Goal: Find specific page/section: Find specific page/section

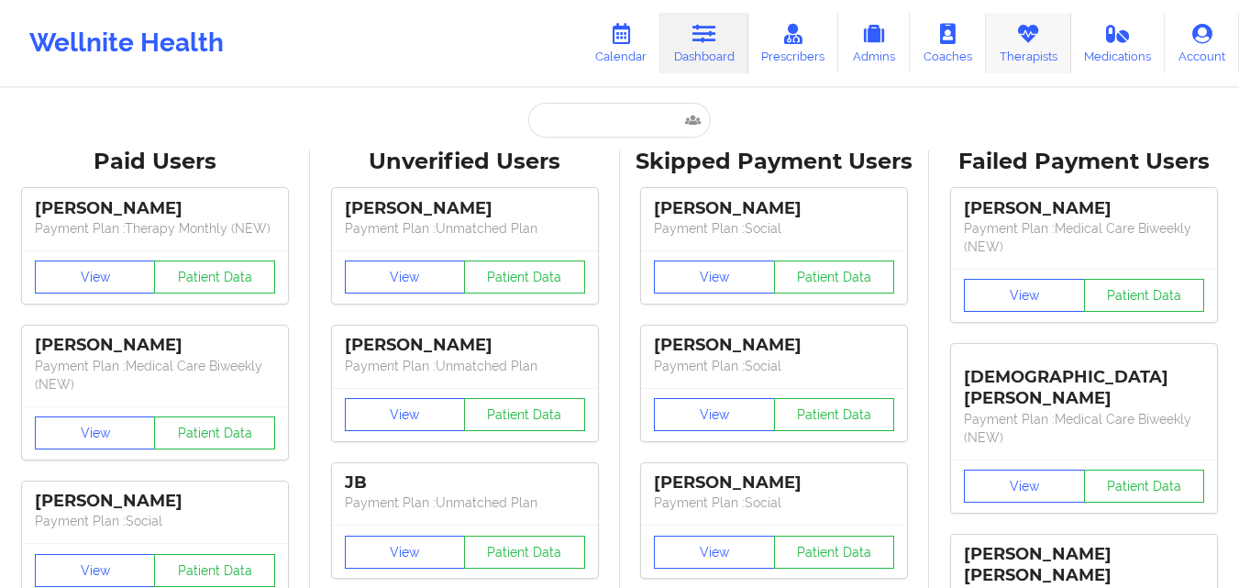
click at [1021, 50] on link "Therapists" at bounding box center [1028, 43] width 85 height 61
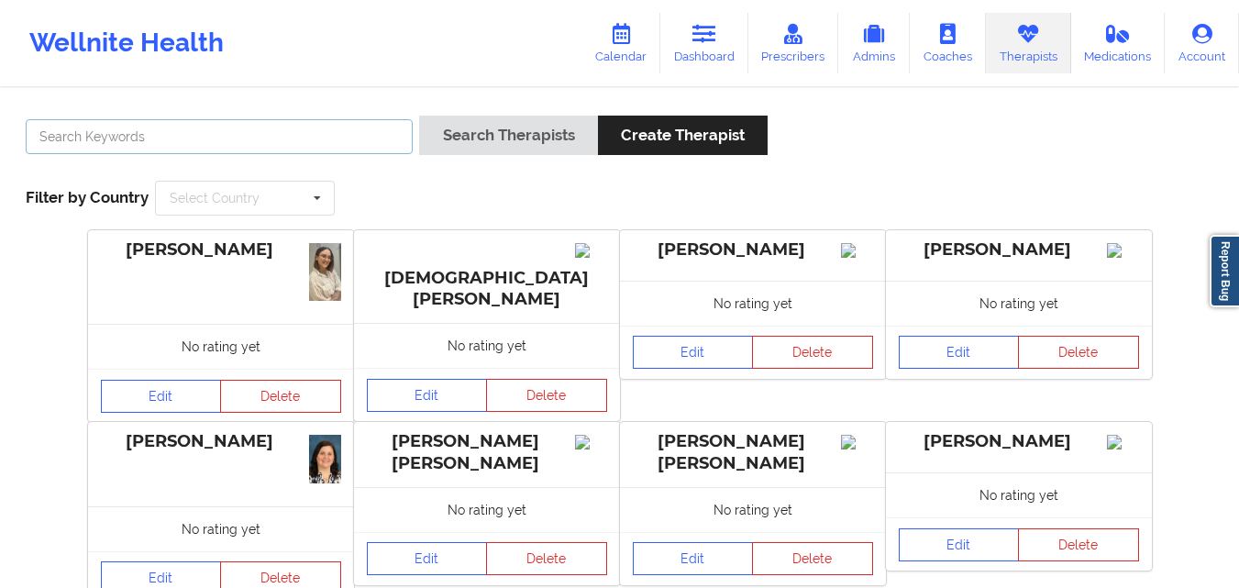
click at [317, 138] on input "text" at bounding box center [219, 136] width 387 height 35
click at [419, 116] on button "Search Therapists" at bounding box center [508, 135] width 178 height 39
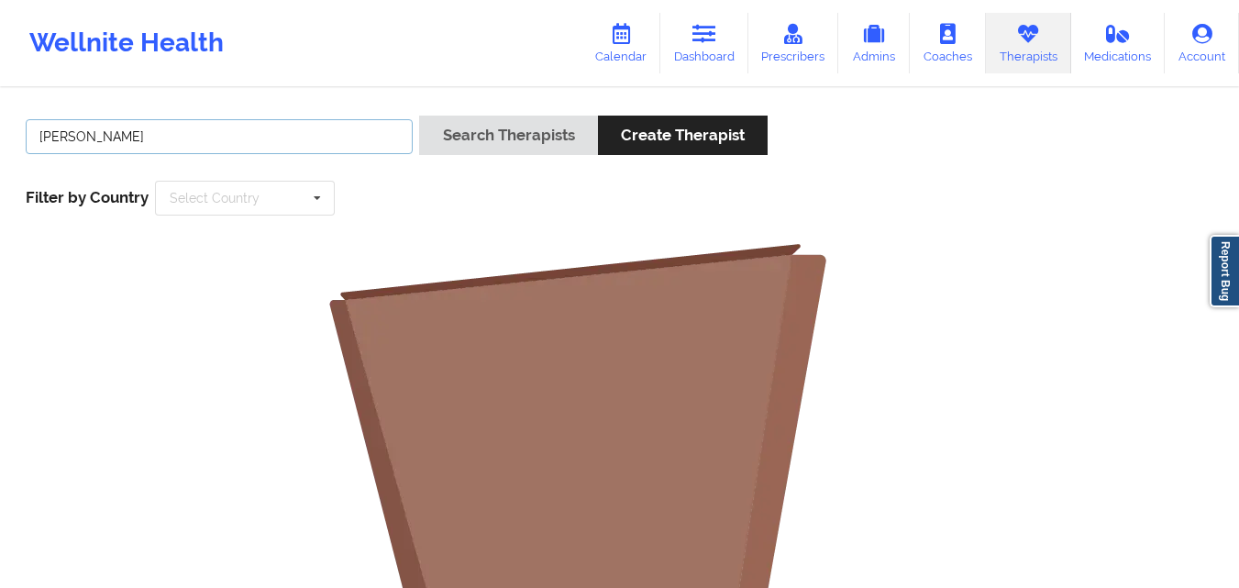
click at [83, 138] on input "[PERSON_NAME]" at bounding box center [219, 136] width 387 height 35
type input "[PERSON_NAME]"
click at [419, 116] on button "Search Therapists" at bounding box center [508, 135] width 178 height 39
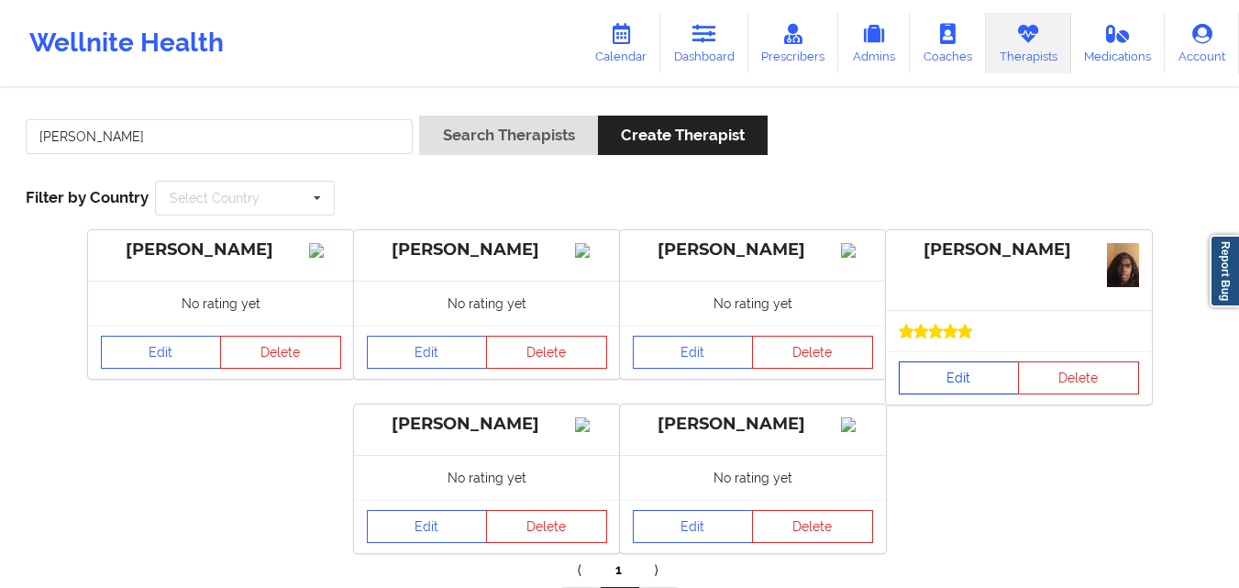
click at [948, 378] on link "Edit" at bounding box center [959, 377] width 121 height 33
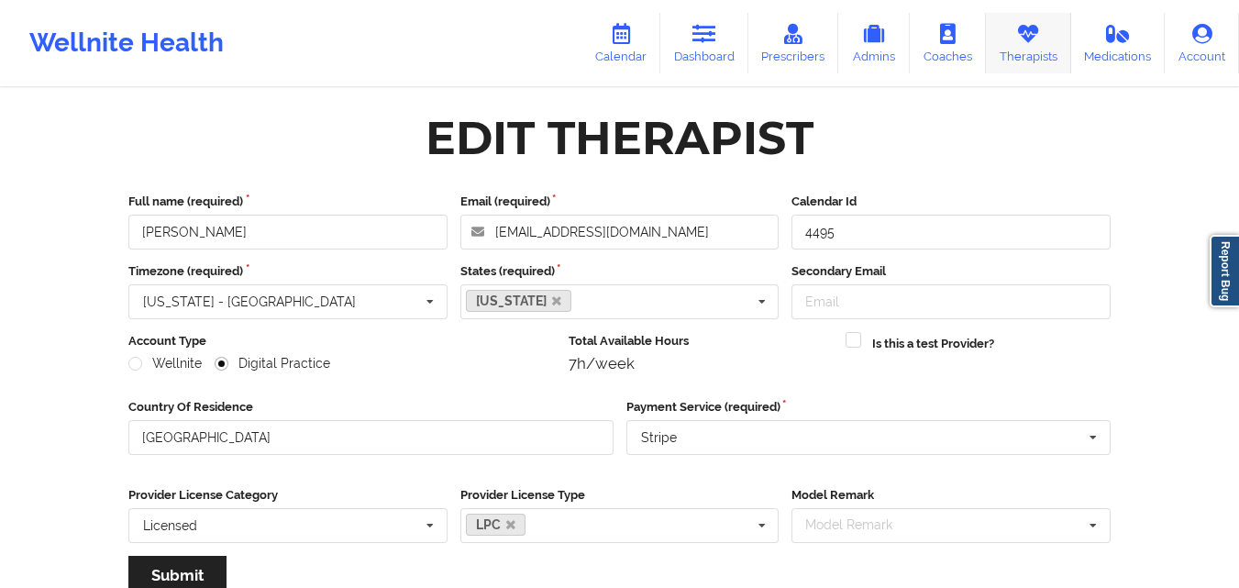
click at [1024, 47] on link "Therapists" at bounding box center [1028, 43] width 85 height 61
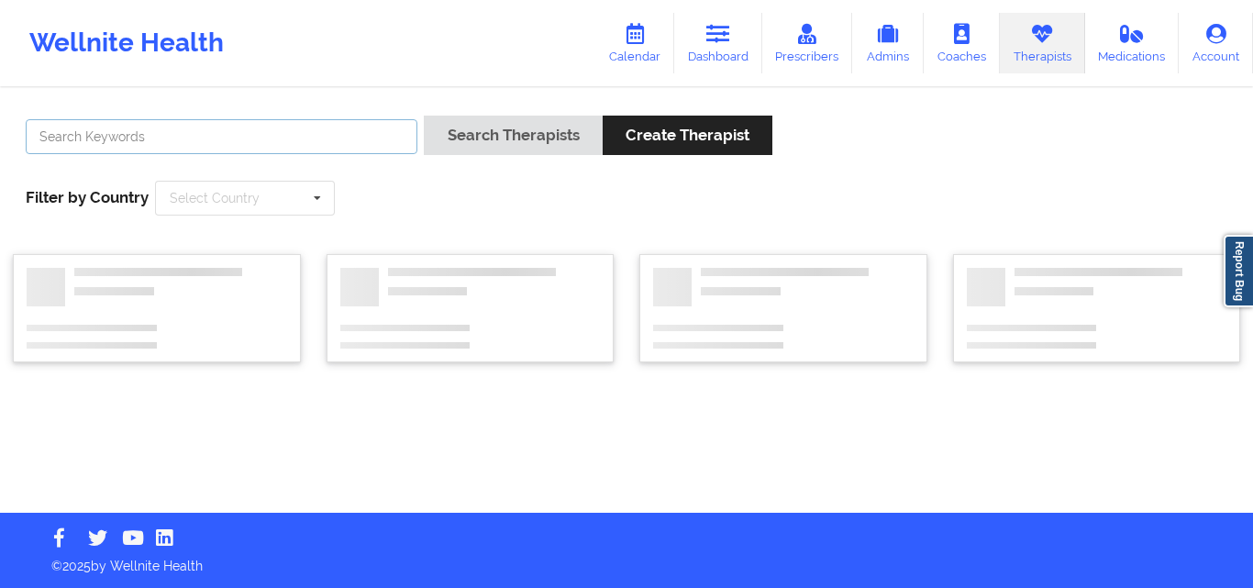
click at [356, 141] on input "text" at bounding box center [222, 136] width 392 height 35
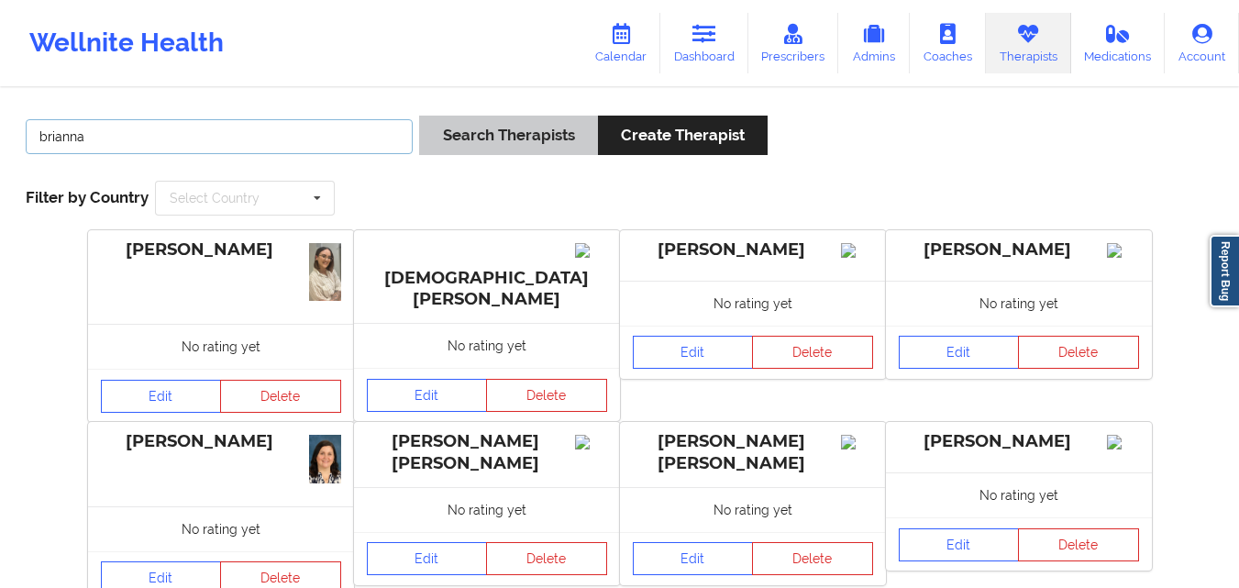
type input "brianna"
click at [504, 141] on button "Search Therapists" at bounding box center [508, 135] width 178 height 39
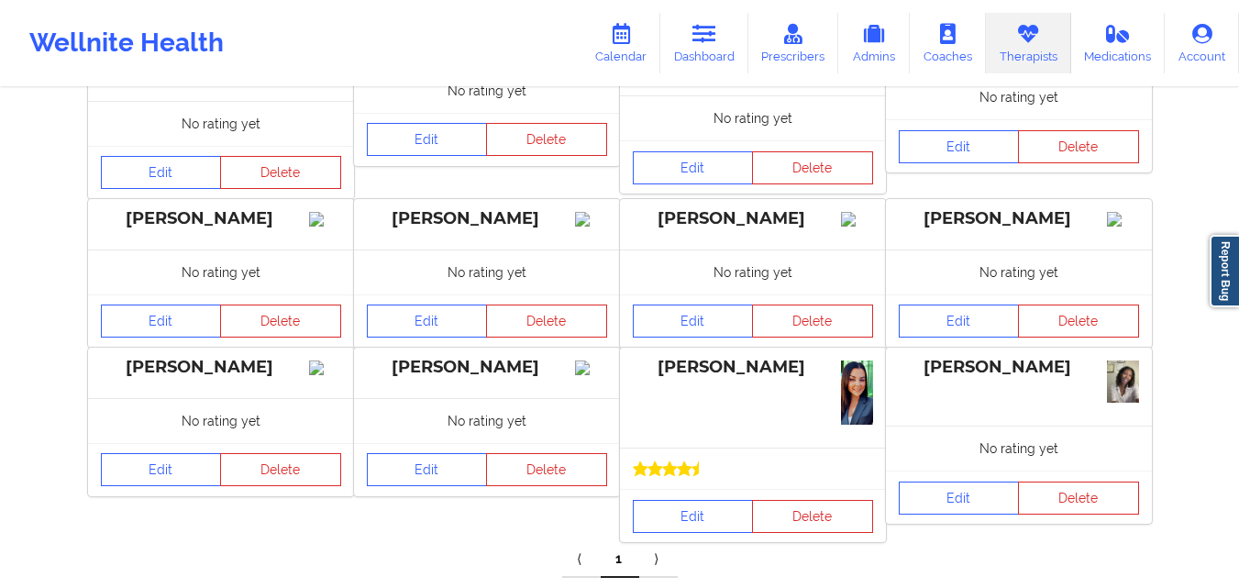
scroll to position [578, 0]
click at [698, 532] on link "Edit" at bounding box center [693, 515] width 121 height 33
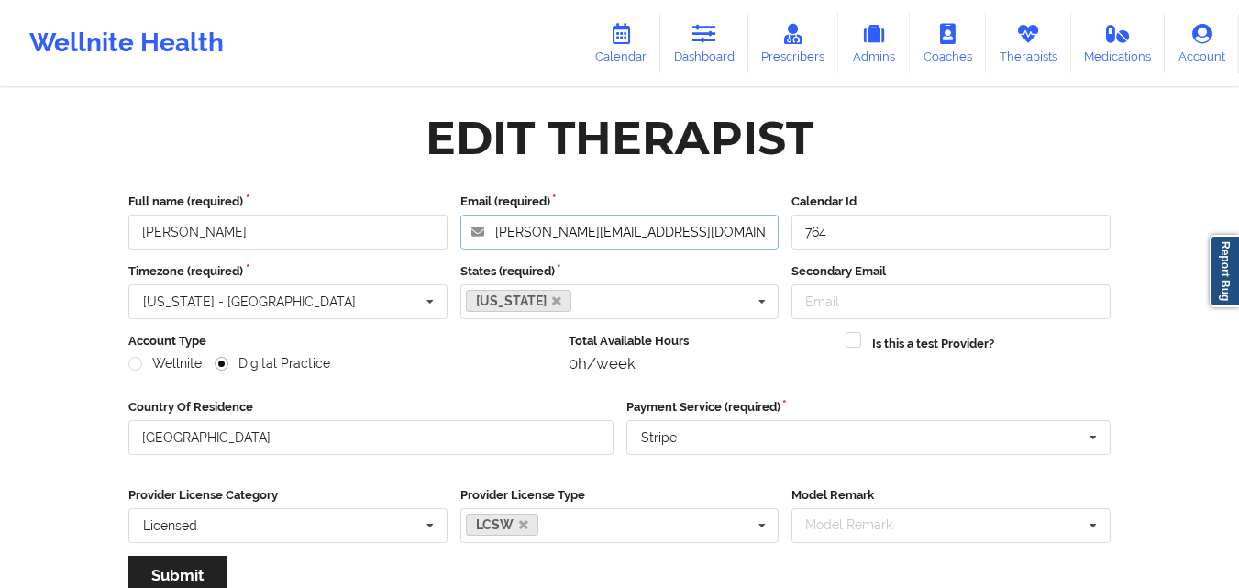
drag, startPoint x: 681, startPoint y: 237, endPoint x: 494, endPoint y: 232, distance: 187.2
click at [494, 232] on input "[PERSON_NAME][EMAIL_ADDRESS][DOMAIN_NAME]" at bounding box center [619, 232] width 319 height 35
click at [1035, 28] on icon at bounding box center [1028, 34] width 24 height 20
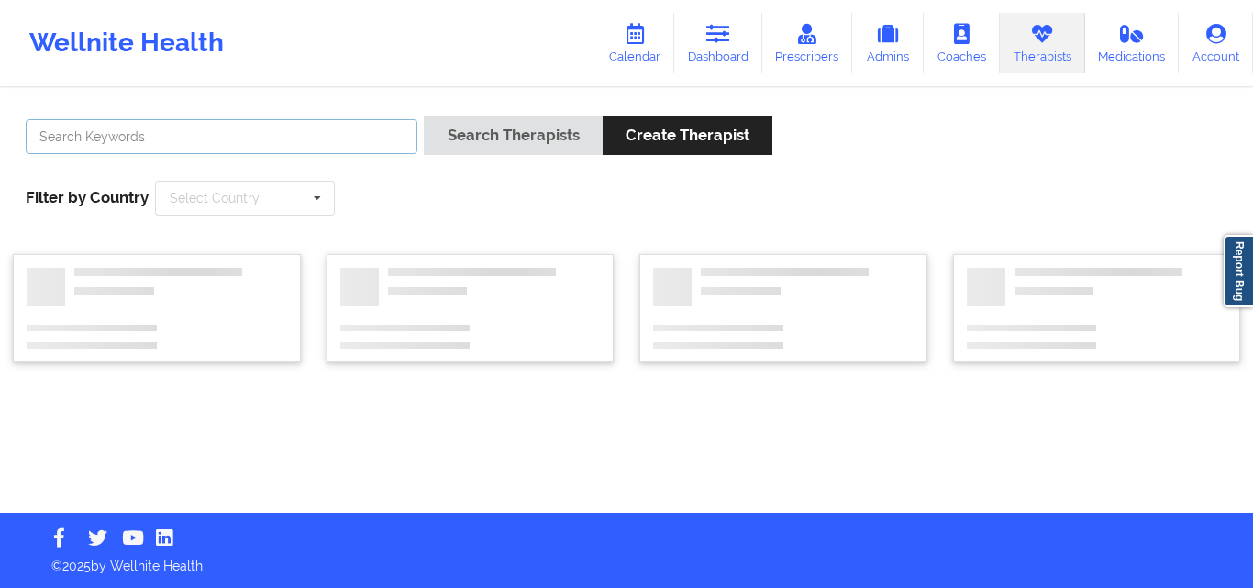
click at [317, 138] on input "text" at bounding box center [222, 136] width 392 height 35
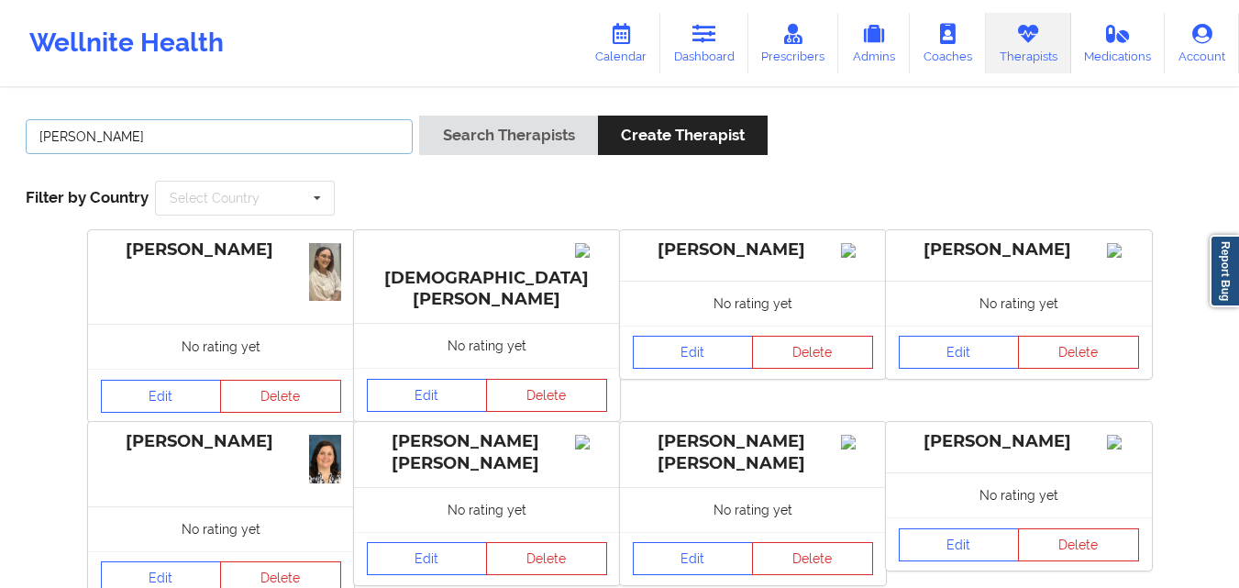
type input "[PERSON_NAME]"
click at [419, 116] on button "Search Therapists" at bounding box center [508, 135] width 178 height 39
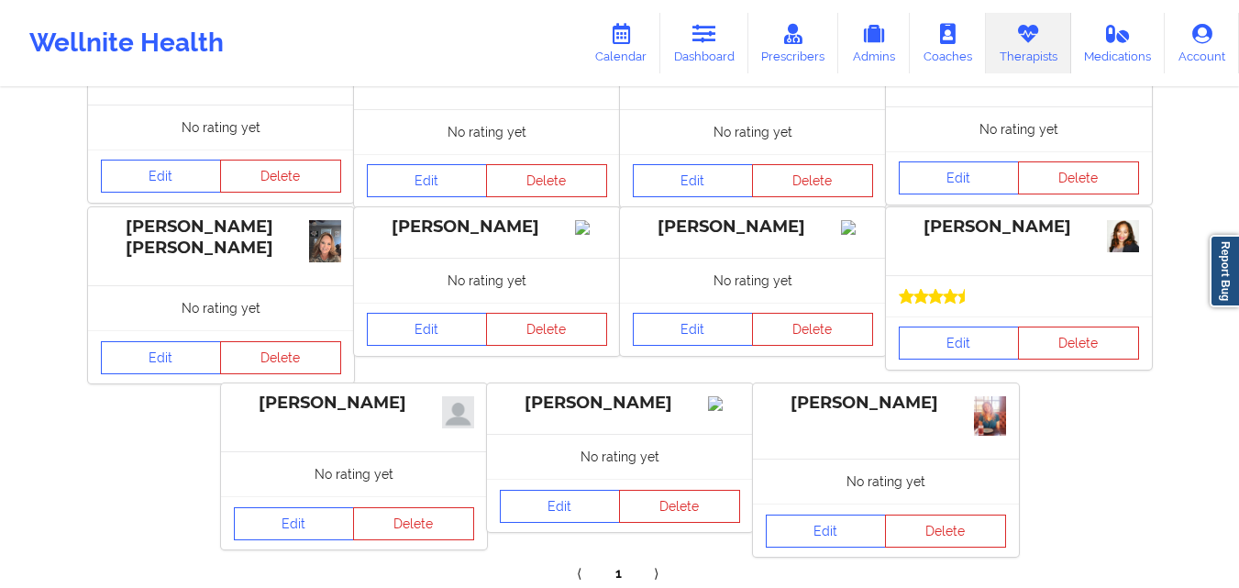
scroll to position [214, 0]
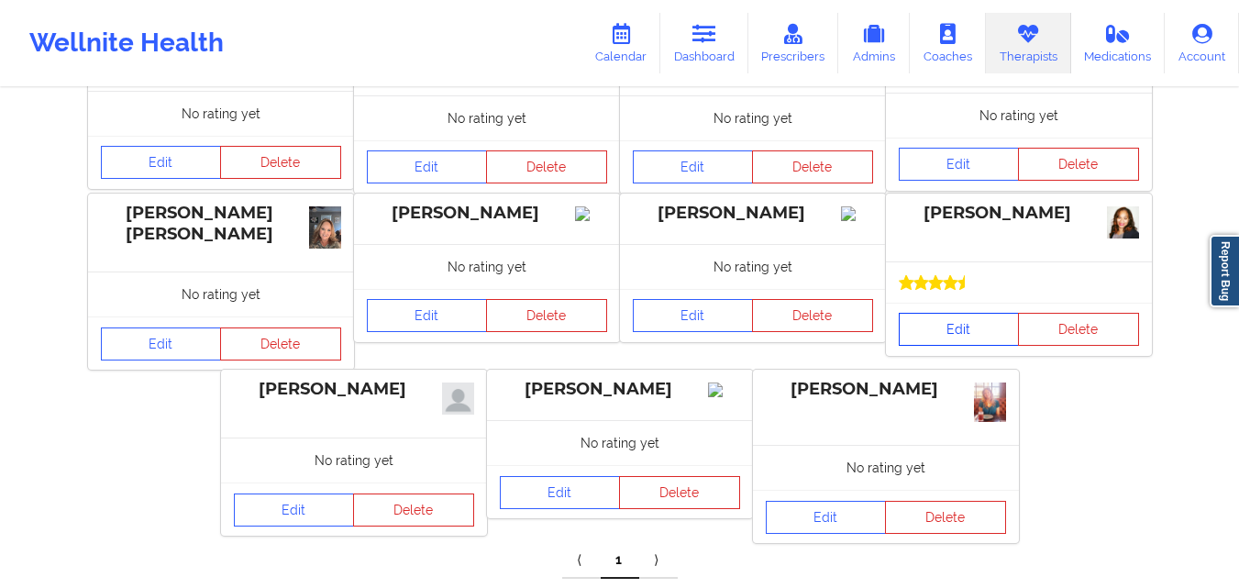
click at [957, 321] on link "Edit" at bounding box center [959, 329] width 121 height 33
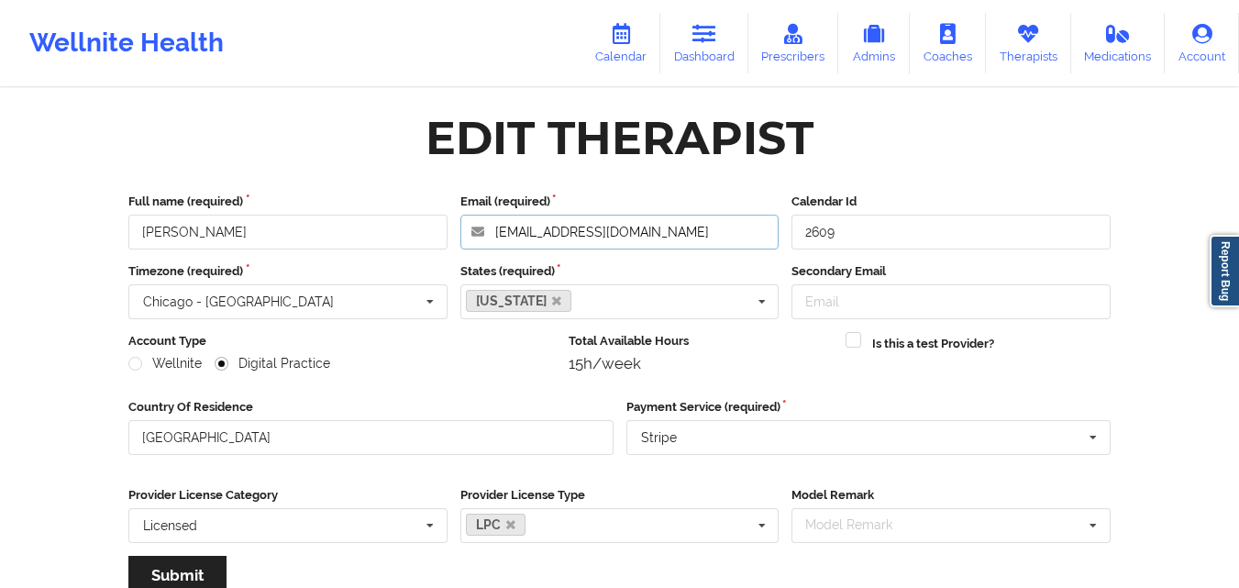
click at [734, 235] on input "[EMAIL_ADDRESS][DOMAIN_NAME]" at bounding box center [619, 232] width 319 height 35
click at [1045, 28] on link "Therapists" at bounding box center [1028, 43] width 85 height 61
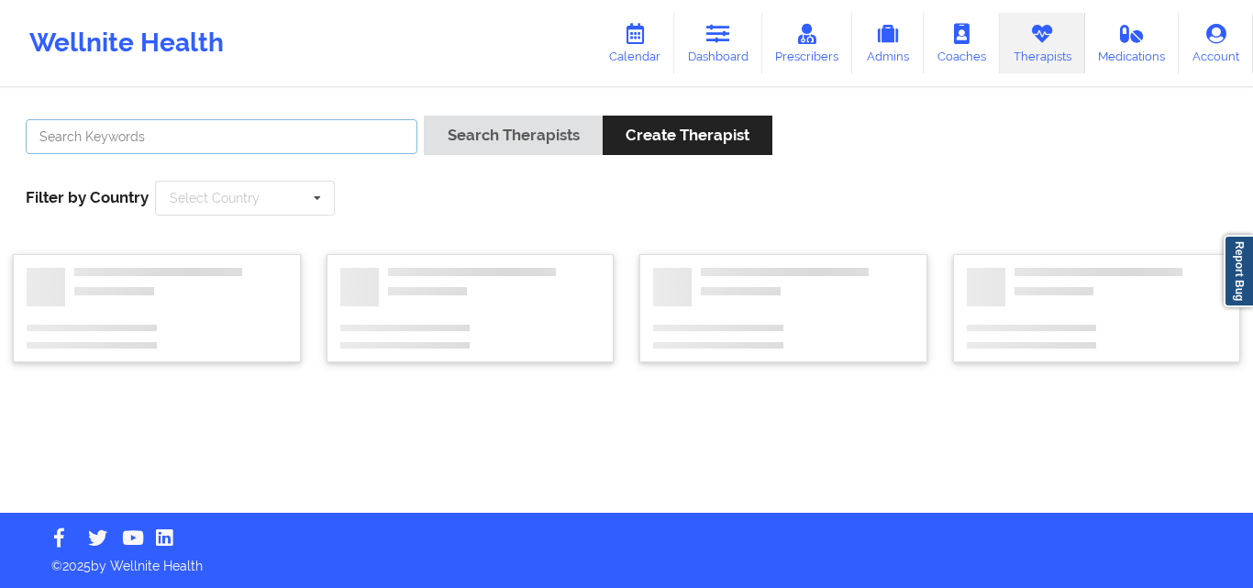
click at [313, 147] on input "text" at bounding box center [222, 136] width 392 height 35
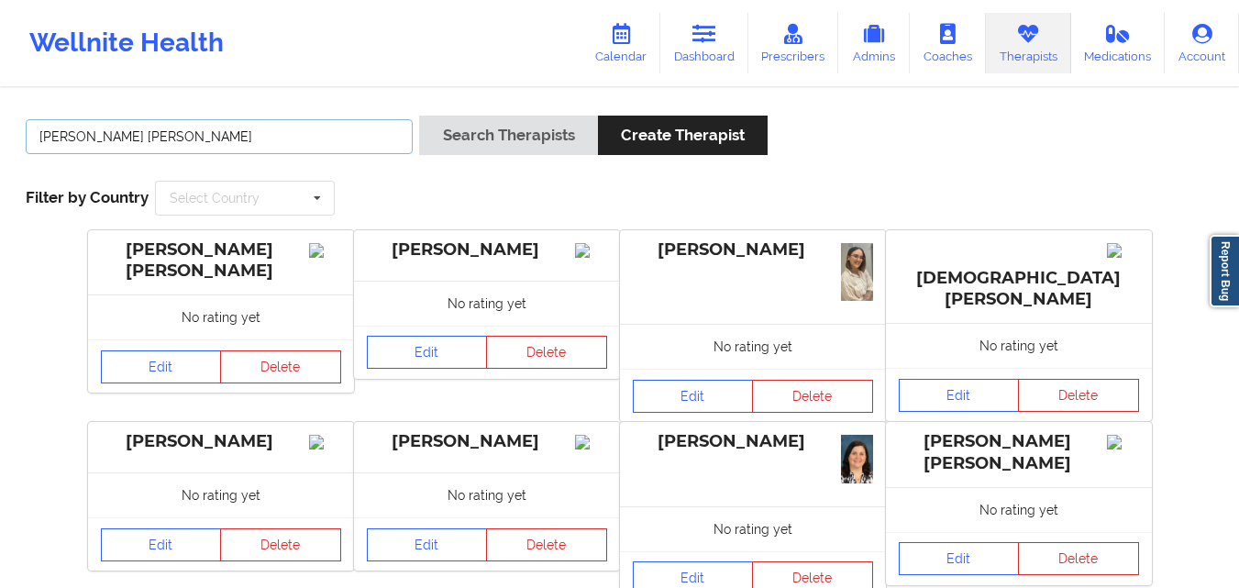
type input "[PERSON_NAME] [PERSON_NAME]"
click at [419, 116] on button "Search Therapists" at bounding box center [508, 135] width 178 height 39
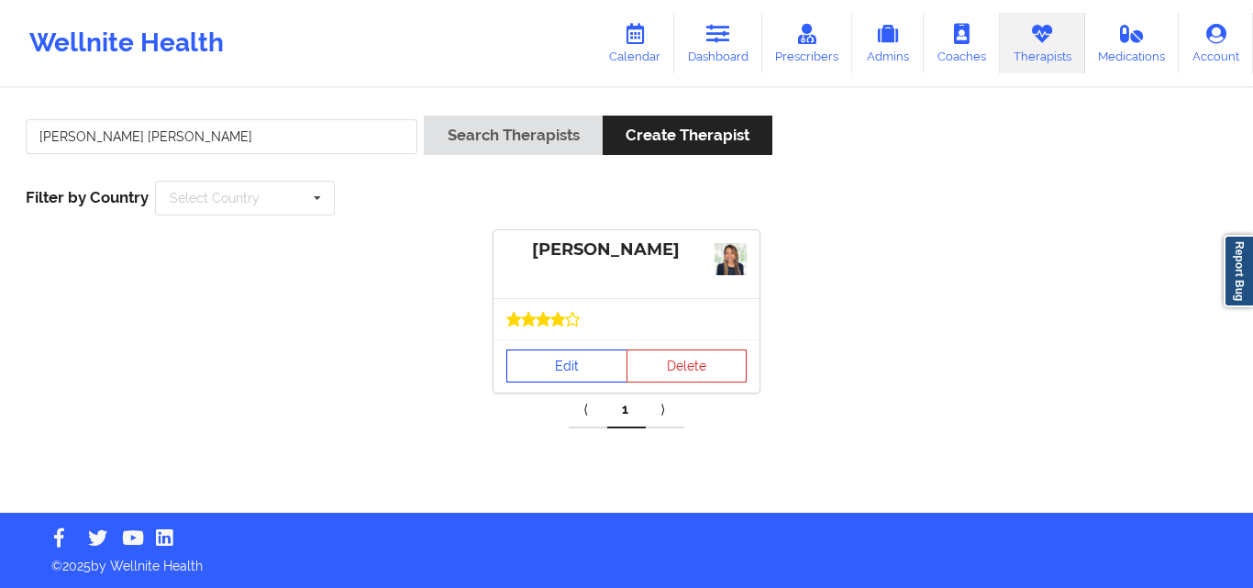
click at [572, 372] on link "Edit" at bounding box center [566, 365] width 121 height 33
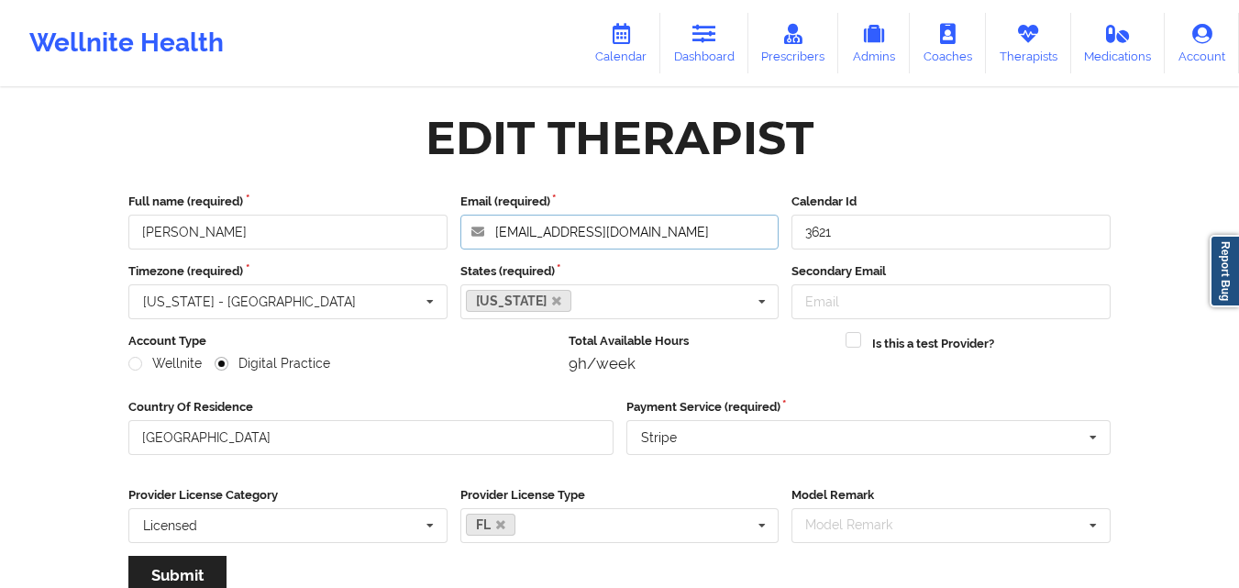
click at [677, 230] on input "[EMAIL_ADDRESS][DOMAIN_NAME]" at bounding box center [619, 232] width 319 height 35
click at [1035, 47] on link "Therapists" at bounding box center [1028, 43] width 85 height 61
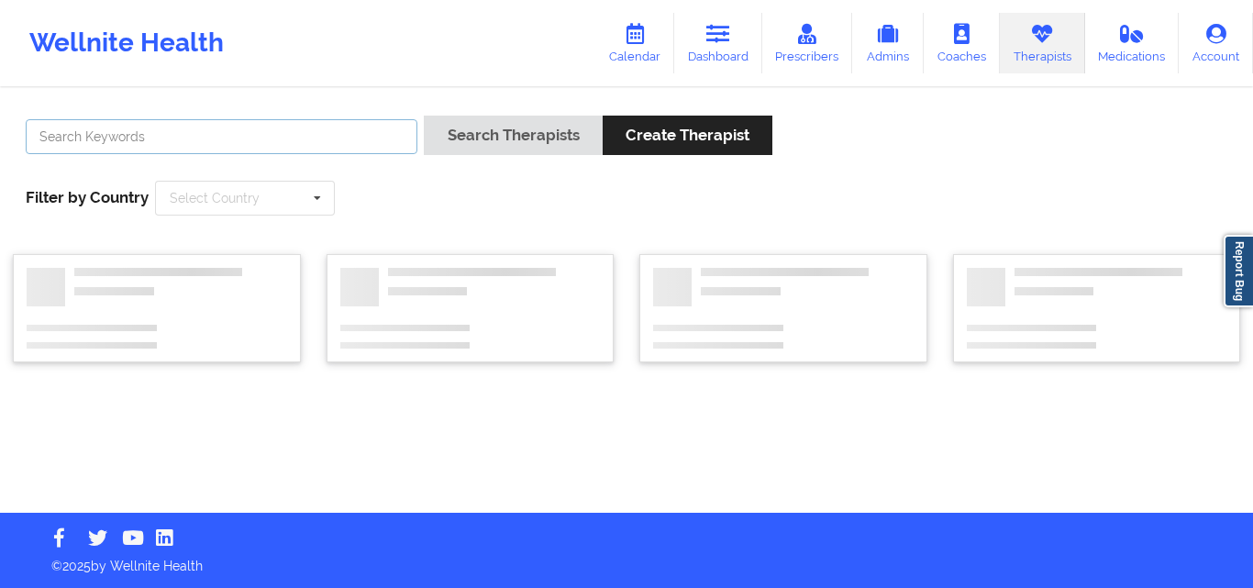
click at [345, 144] on input "text" at bounding box center [222, 136] width 392 height 35
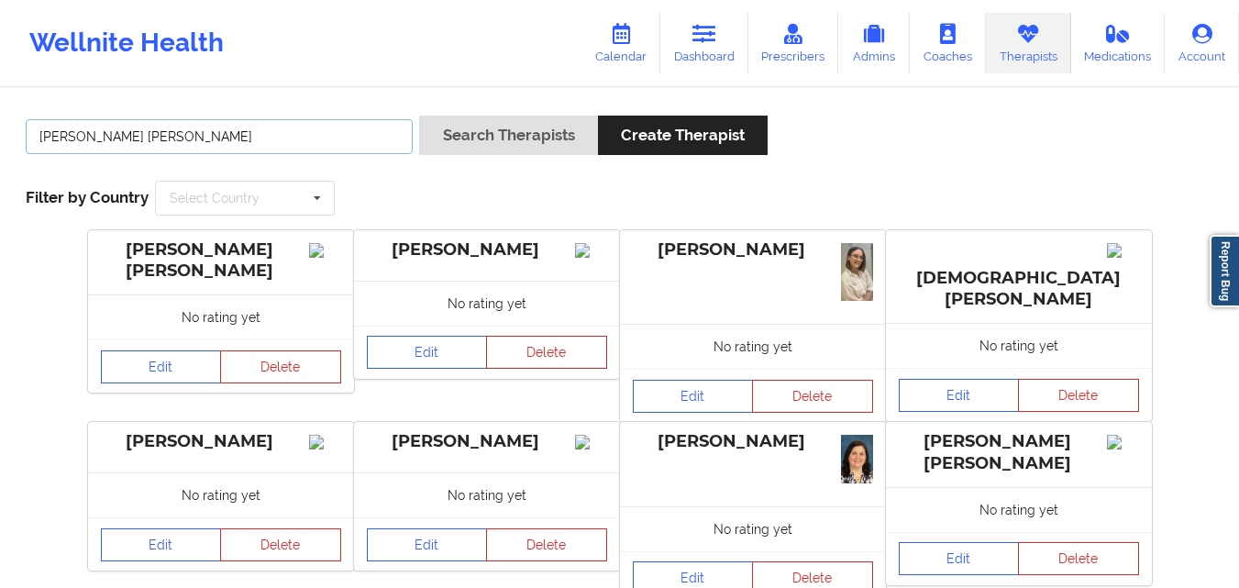
type input "[PERSON_NAME] [PERSON_NAME]"
click at [419, 116] on button "Search Therapists" at bounding box center [508, 135] width 178 height 39
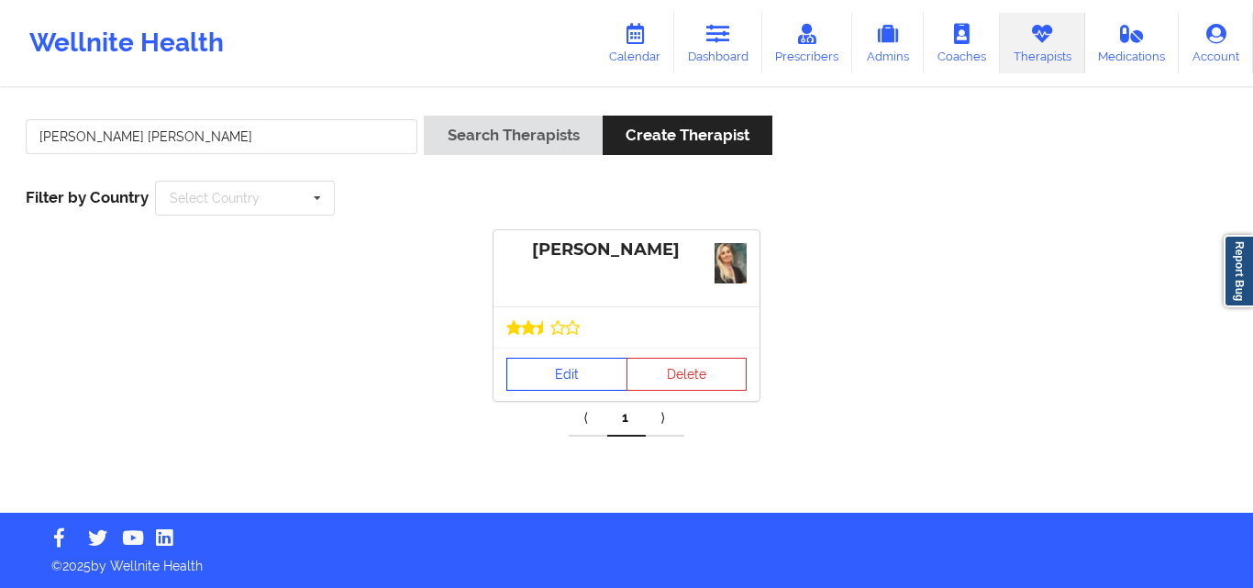
click at [558, 369] on link "Edit" at bounding box center [566, 374] width 121 height 33
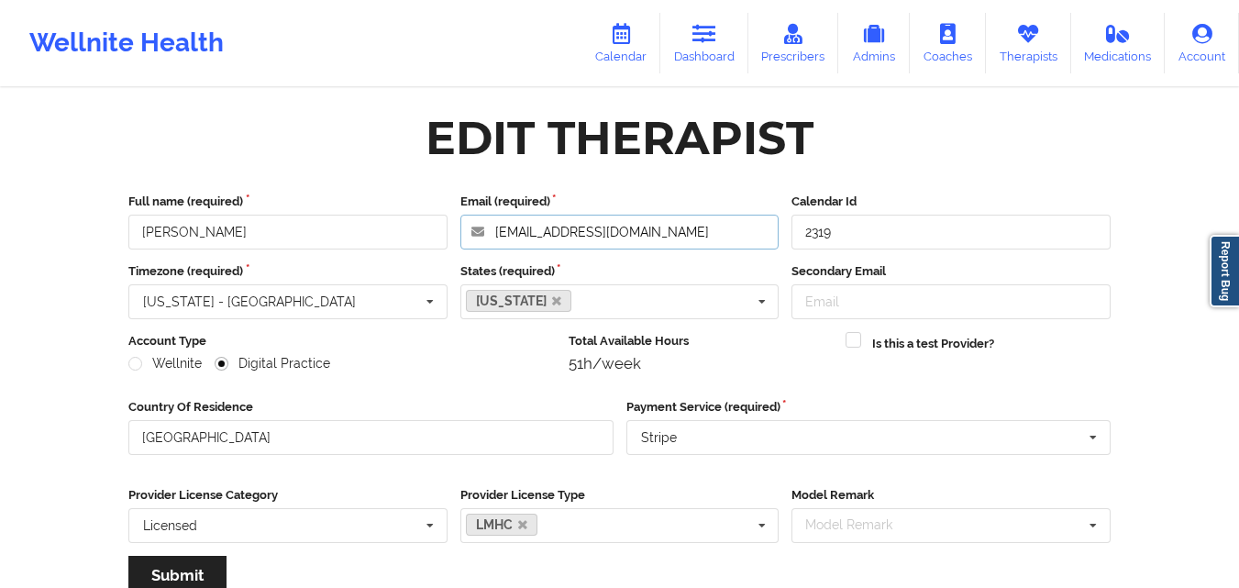
click at [688, 235] on input "[EMAIL_ADDRESS][DOMAIN_NAME]" at bounding box center [619, 232] width 319 height 35
click at [1031, 46] on link "Therapists" at bounding box center [1028, 43] width 85 height 61
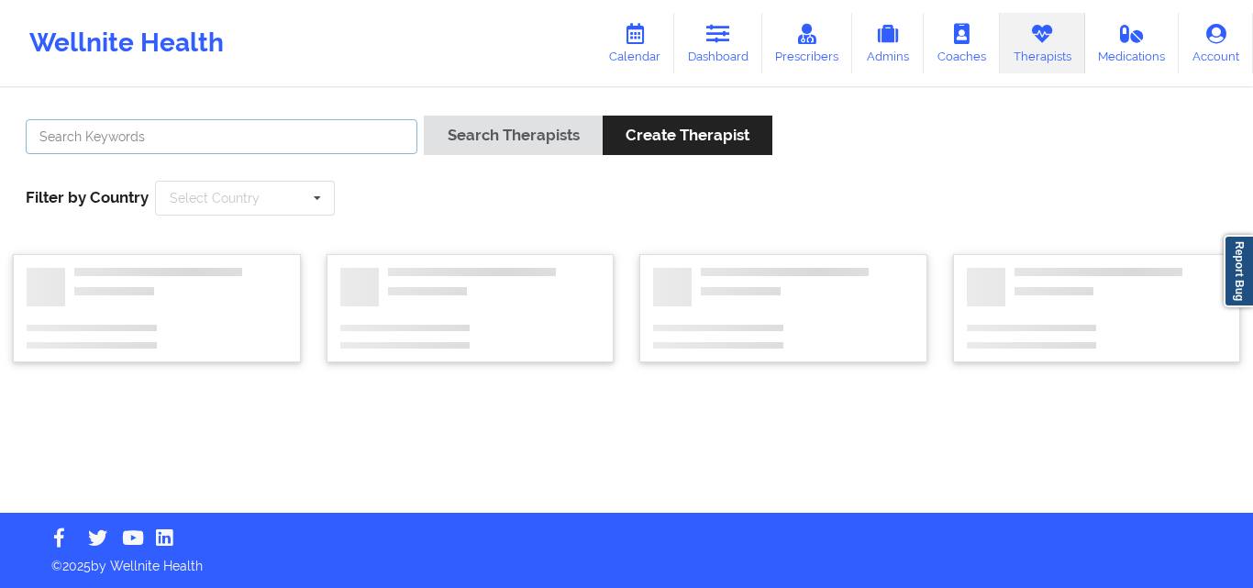
click at [359, 142] on input "text" at bounding box center [222, 136] width 392 height 35
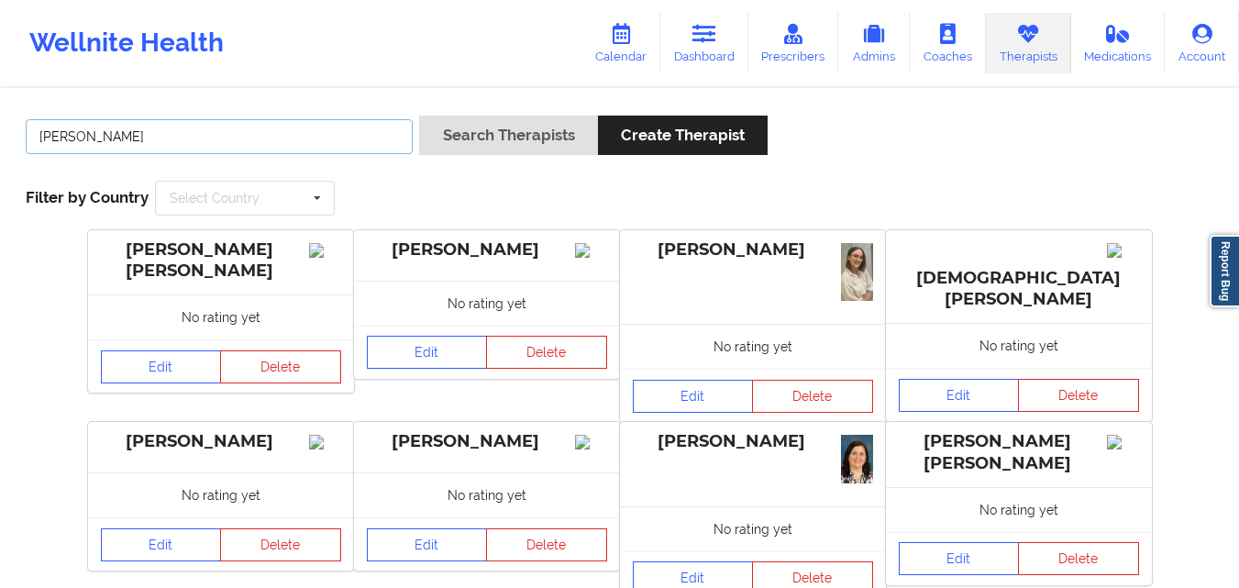
type input "[PERSON_NAME]"
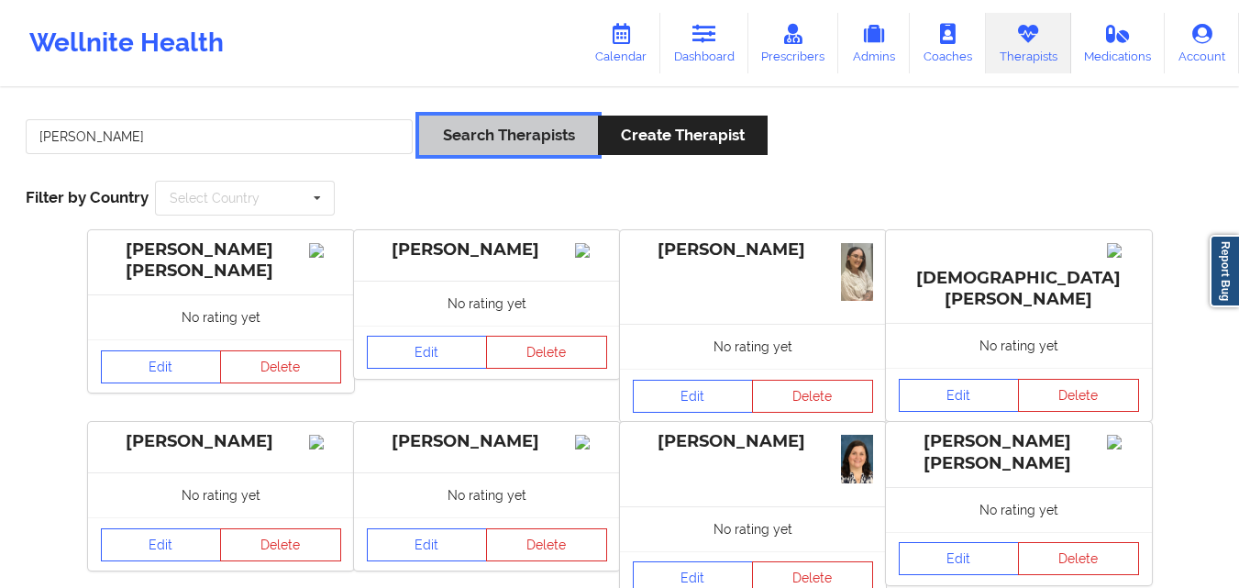
click at [484, 140] on button "Search Therapists" at bounding box center [508, 135] width 178 height 39
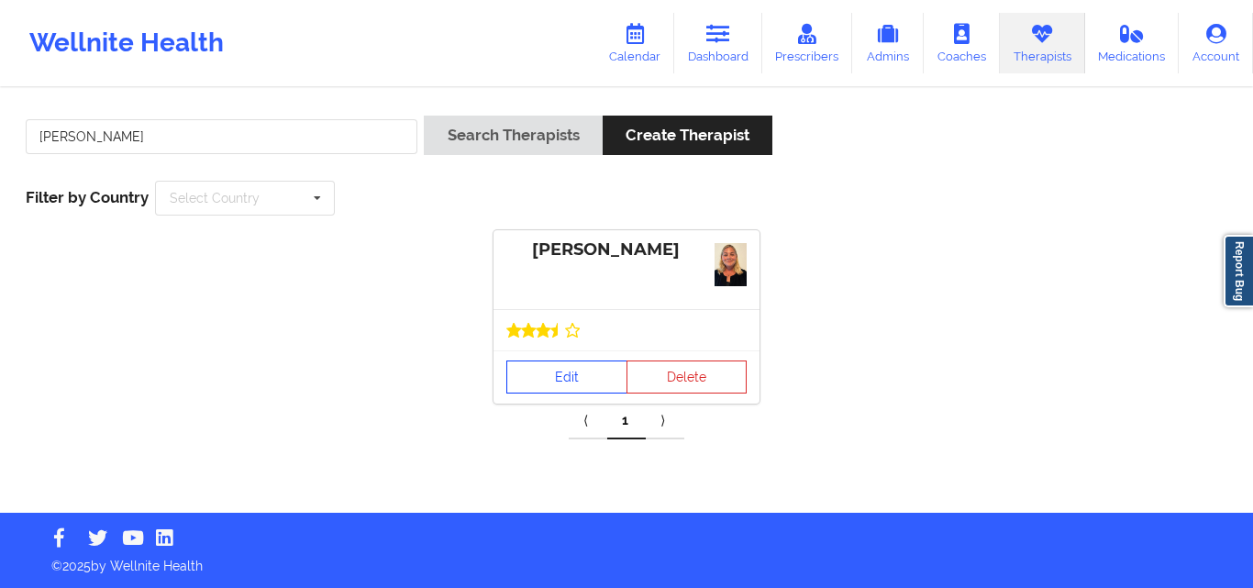
click at [566, 374] on link "Edit" at bounding box center [566, 376] width 121 height 33
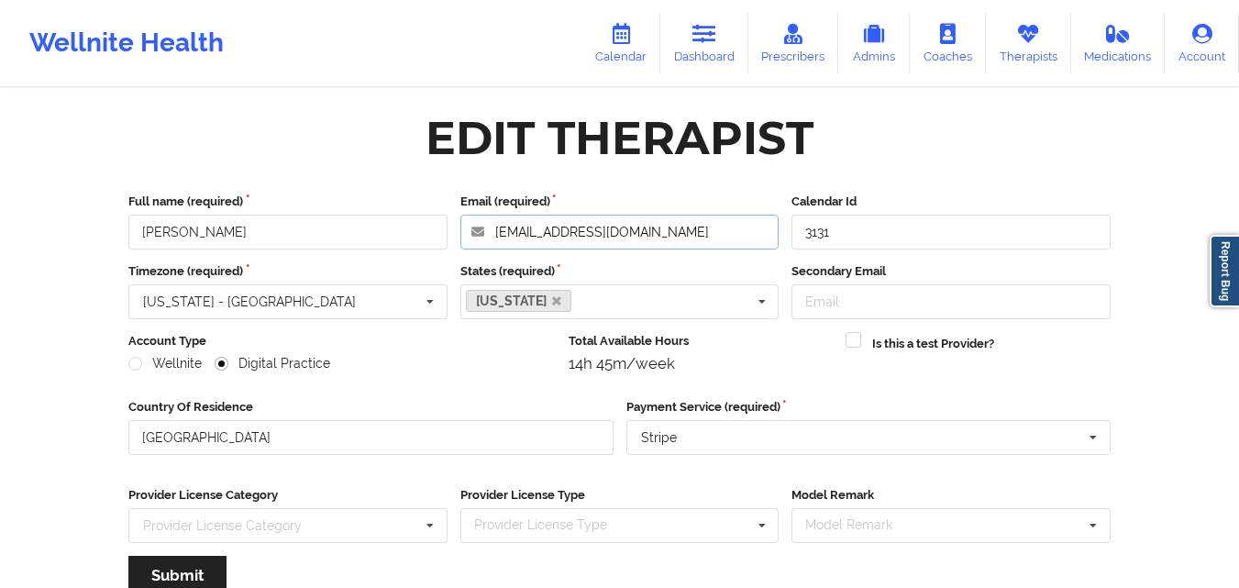
click at [679, 237] on input "[EMAIL_ADDRESS][DOMAIN_NAME]" at bounding box center [619, 232] width 319 height 35
